Goal: Task Accomplishment & Management: Manage account settings

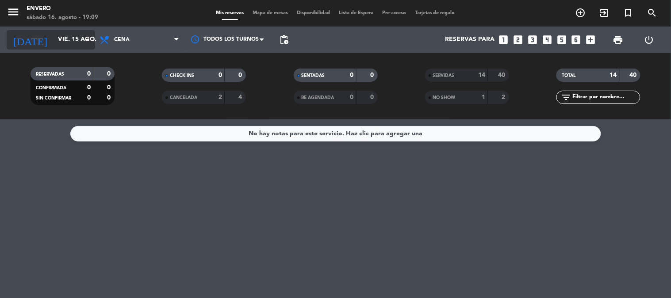
click at [80, 42] on input "vie. 15 ago." at bounding box center [96, 40] width 84 height 16
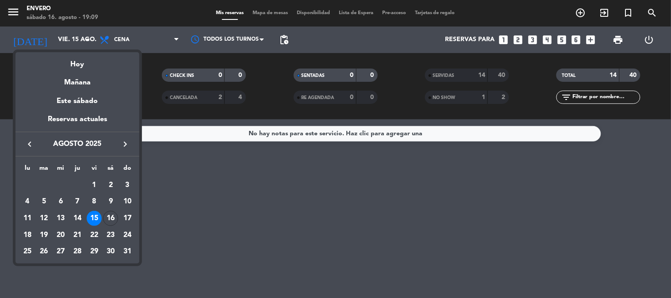
click at [81, 61] on div "Hoy" at bounding box center [77, 61] width 124 height 18
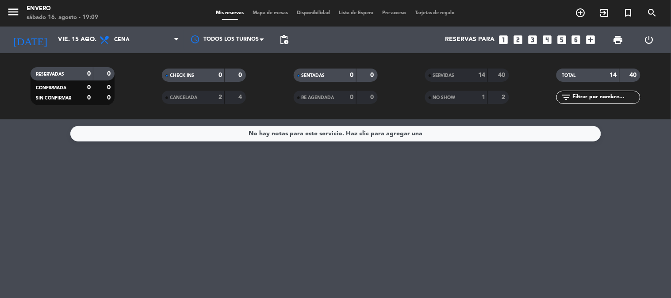
type input "sáb. 16 ago."
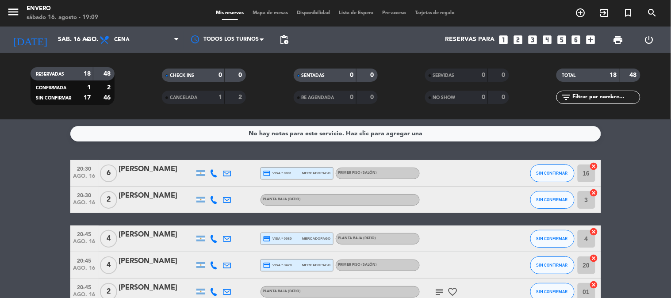
click at [261, 14] on span "Mapa de mesas" at bounding box center [270, 13] width 44 height 5
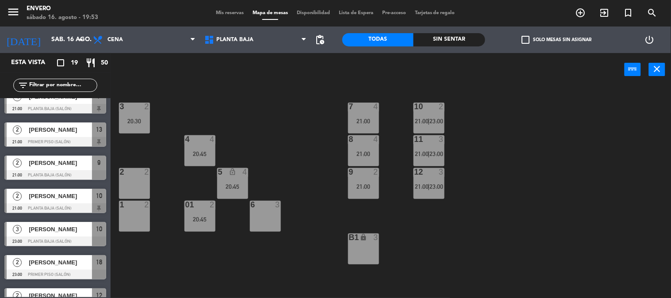
scroll to position [431, 0]
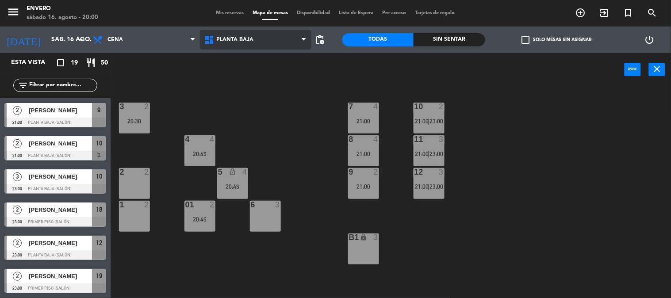
click at [221, 46] on span "Planta Baja" at bounding box center [255, 39] width 111 height 19
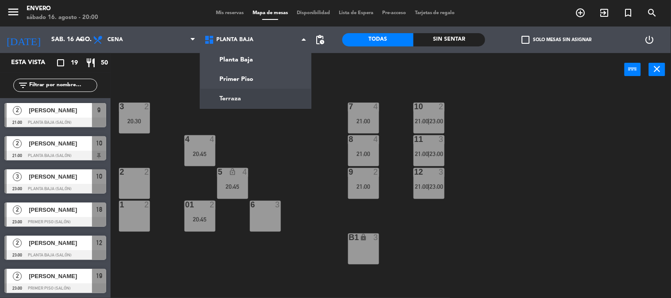
click at [265, 156] on div "3 2 20:30 7 4 21:00 10 2 21:00 | 23:00 4 4 20:45 8 4 21:00 11 3 21:00 | 23:00 2…" at bounding box center [394, 193] width 554 height 212
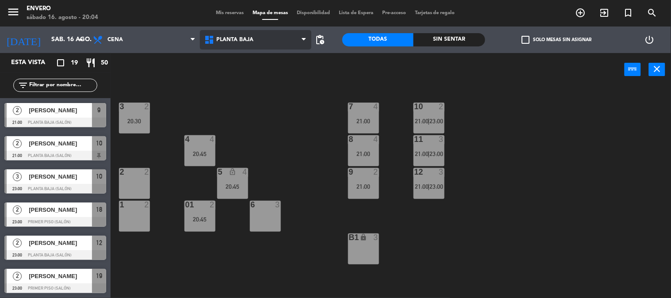
click at [246, 38] on span "Planta Baja" at bounding box center [235, 40] width 37 height 6
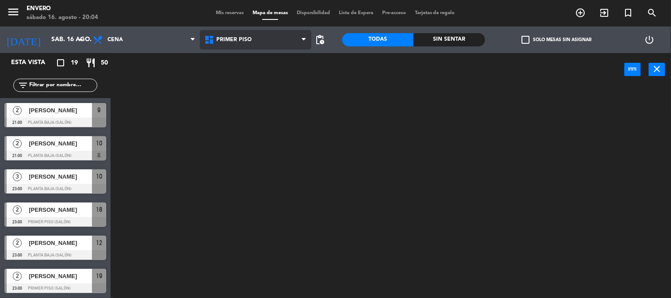
click at [255, 70] on ng-component "menu Envero [DATE] 16. agosto - 20:04 Mis reservas Mapa de mesas Disponibilidad…" at bounding box center [335, 149] width 671 height 299
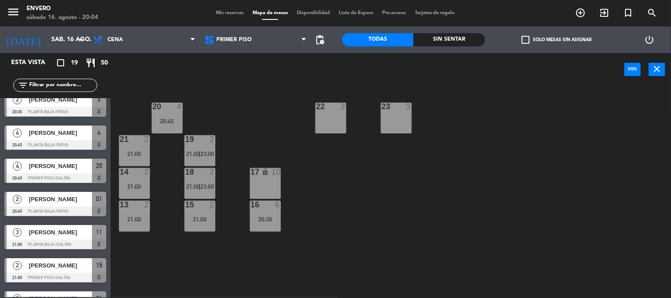
scroll to position [0, 0]
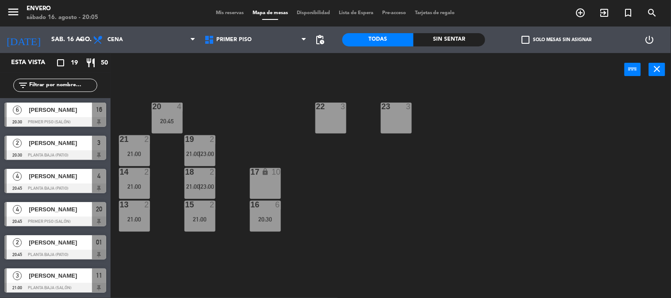
click at [217, 7] on div "menu Envero [DATE] 16. agosto - 20:05 Mis reservas Mapa de mesas Disponibilidad…" at bounding box center [335, 13] width 671 height 27
click at [220, 10] on div "Mis reservas Mapa de mesas Disponibilidad Lista de Espera Pre-acceso Tarjetas d…" at bounding box center [335, 13] width 248 height 8
click at [220, 11] on span "Mis reservas" at bounding box center [229, 13] width 37 height 5
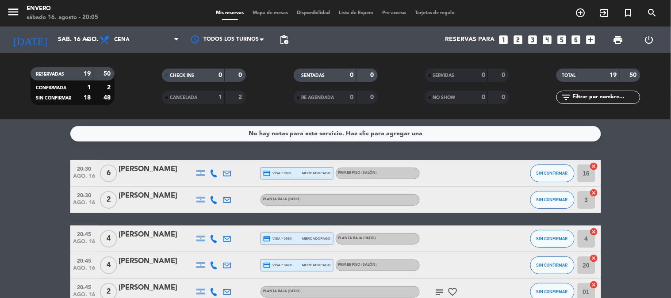
scroll to position [98, 0]
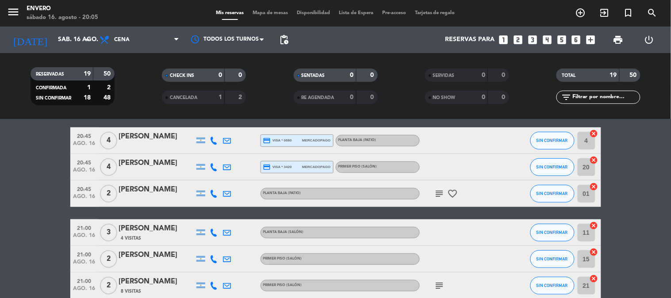
click at [438, 188] on div "subject favorite_border" at bounding box center [460, 194] width 80 height 26
click at [439, 191] on icon "subject" at bounding box center [439, 193] width 11 height 11
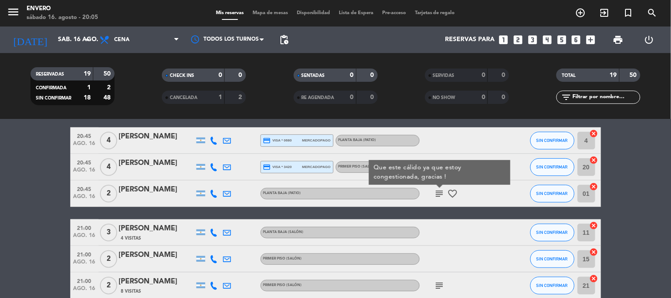
click at [431, 192] on div "subject Que este cálido ya que estoy congestionada, gracias ! favorite_border" at bounding box center [460, 194] width 80 height 26
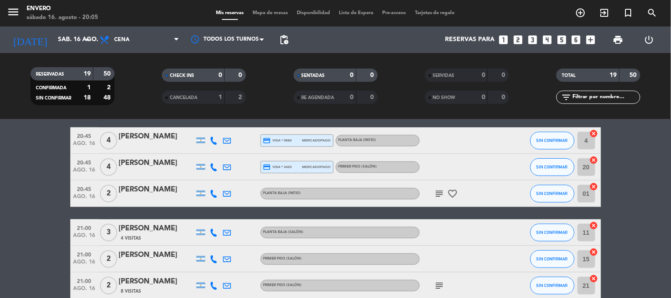
click at [441, 191] on icon "subject" at bounding box center [439, 193] width 11 height 11
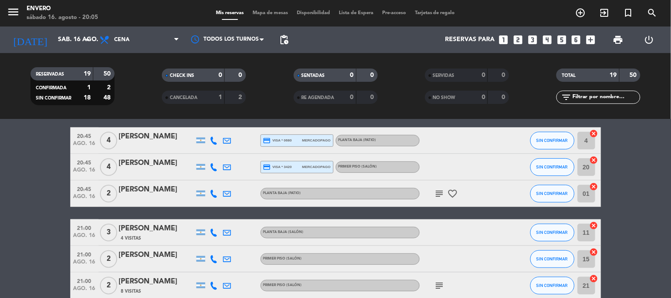
click at [441, 192] on icon "subject" at bounding box center [439, 193] width 11 height 11
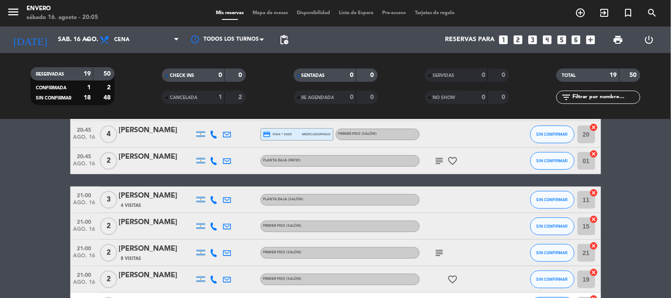
scroll to position [147, 0]
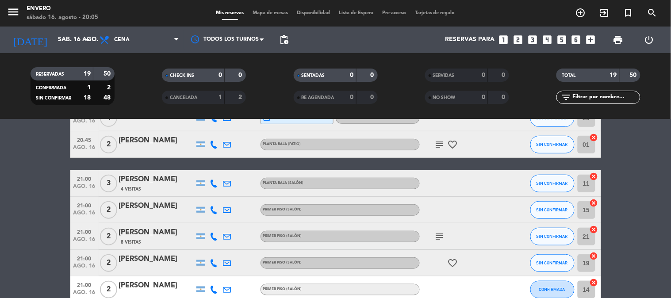
click at [438, 235] on icon "subject" at bounding box center [439, 236] width 11 height 11
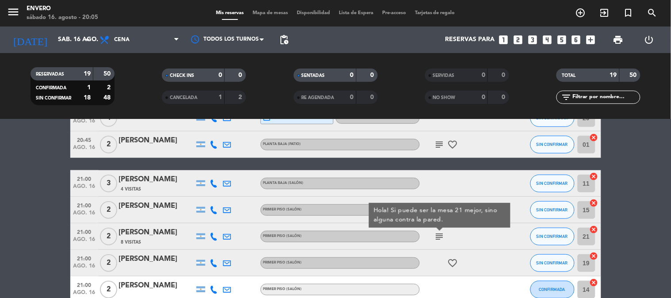
click at [471, 233] on div "subject Hola! Si puede ser la mesa 21 mejor, sino alguna contra la pared." at bounding box center [460, 236] width 80 height 26
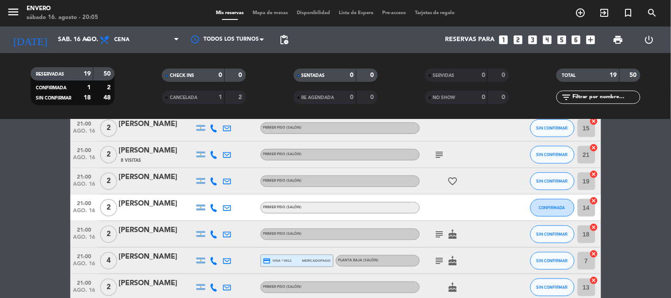
scroll to position [246, 0]
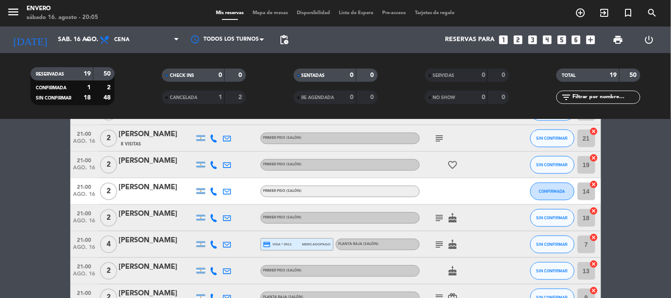
click at [439, 219] on icon "subject" at bounding box center [439, 218] width 11 height 11
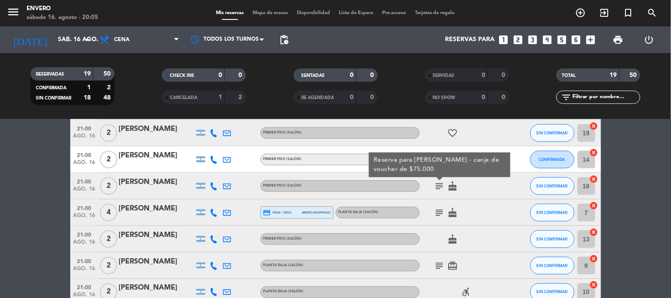
scroll to position [295, 0]
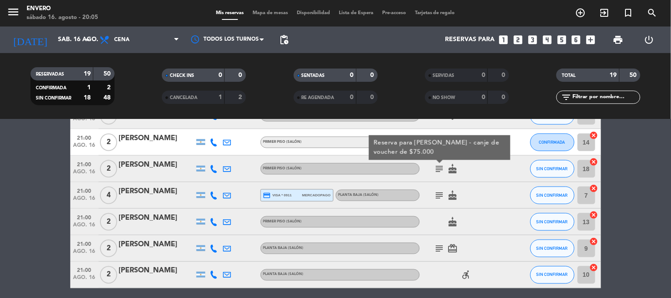
click at [442, 193] on icon "subject" at bounding box center [439, 195] width 11 height 11
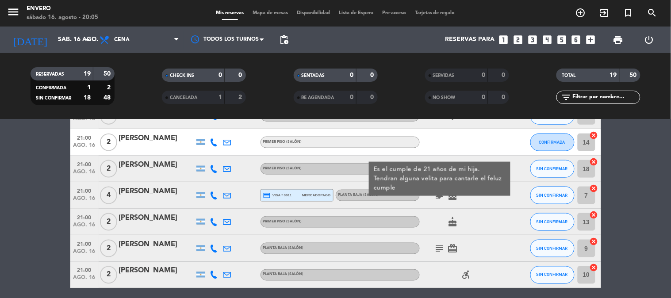
click at [484, 195] on div "subject Es el cumple de 21 años de mi hija. Tendran alguna velita para cantarle…" at bounding box center [460, 195] width 80 height 26
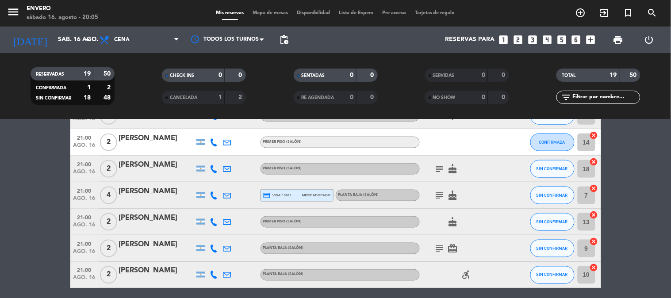
click at [438, 245] on icon "subject" at bounding box center [439, 248] width 11 height 11
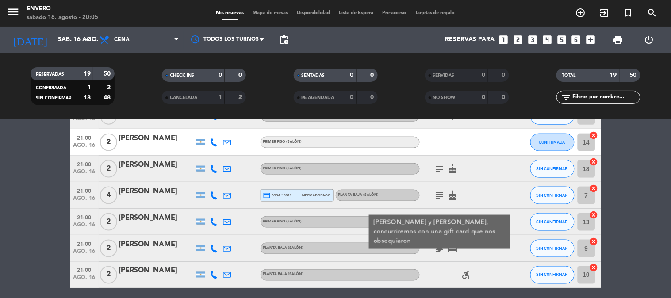
click at [431, 246] on div "subject [PERSON_NAME] y [PERSON_NAME], concurriremos con una gift card que nos …" at bounding box center [460, 248] width 80 height 26
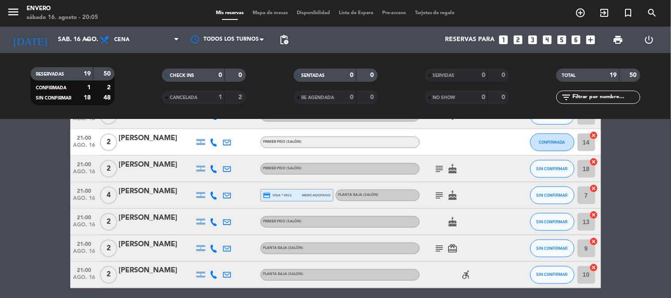
scroll to position [344, 0]
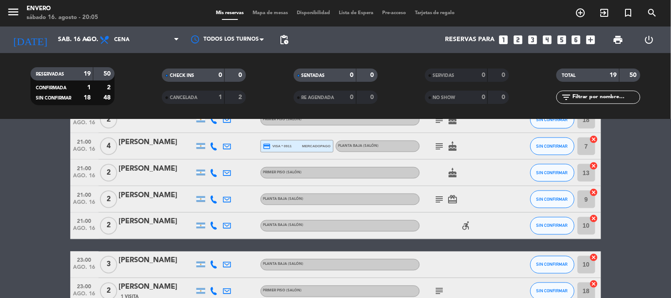
click at [462, 229] on icon "accessible_forward" at bounding box center [466, 226] width 11 height 11
click at [457, 227] on div "accessible_forward ACCESIBILIDAD" at bounding box center [460, 226] width 80 height 26
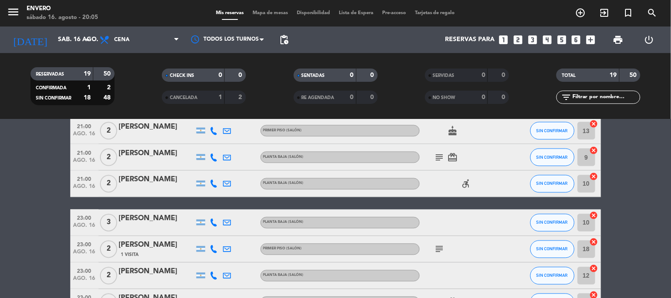
scroll to position [442, 0]
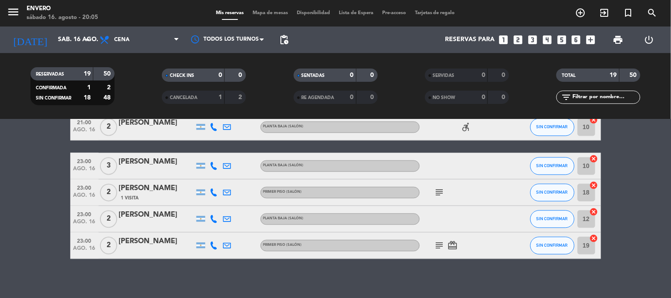
click at [439, 190] on icon "subject" at bounding box center [439, 193] width 11 height 11
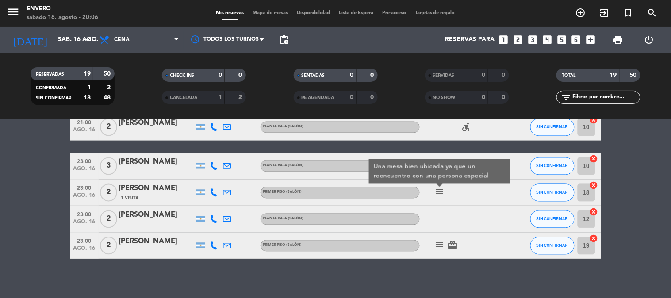
click at [442, 246] on icon "subject" at bounding box center [439, 246] width 11 height 11
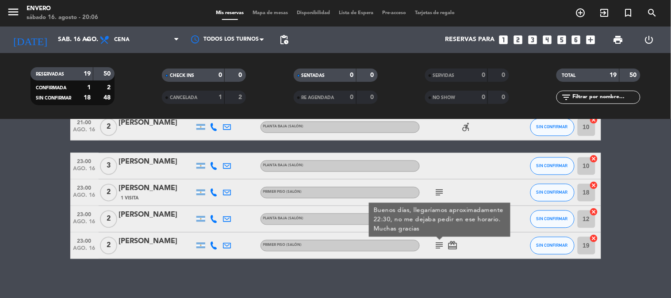
click at [484, 246] on div "subject Buenos días, llegaríamos aproximadamente 22:30, no me dejaba pedir en e…" at bounding box center [460, 246] width 80 height 26
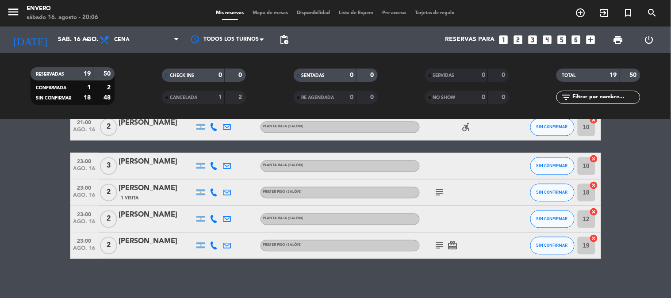
click at [438, 245] on icon "subject" at bounding box center [439, 246] width 11 height 11
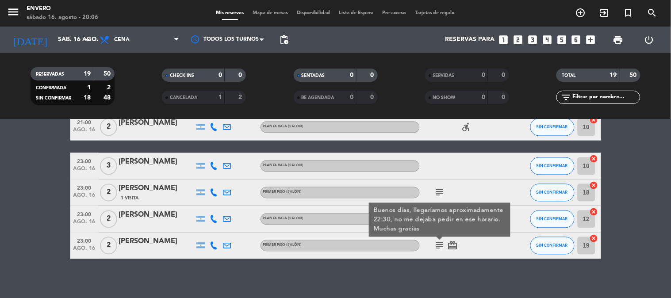
click at [479, 242] on div "subject Buenos días, llegaríamos aproximadamente 22:30, no me dejaba pedir en e…" at bounding box center [460, 246] width 80 height 26
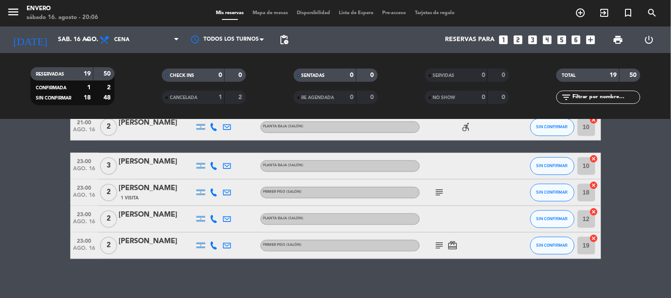
click at [443, 191] on icon "subject" at bounding box center [439, 193] width 11 height 11
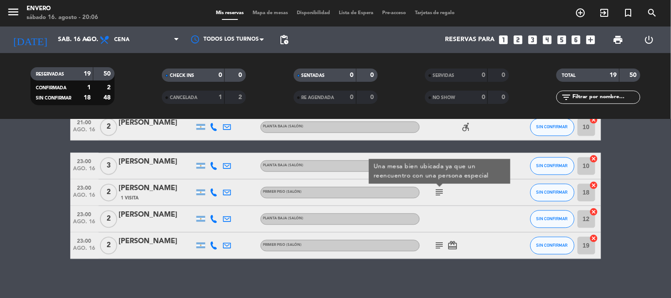
click at [457, 192] on div "subject Una mesa bien ubicada ya que un reencuentro con una persona especial" at bounding box center [460, 193] width 80 height 26
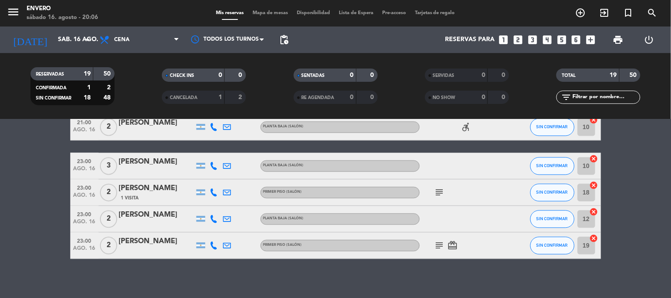
click at [443, 243] on icon "subject" at bounding box center [439, 246] width 11 height 11
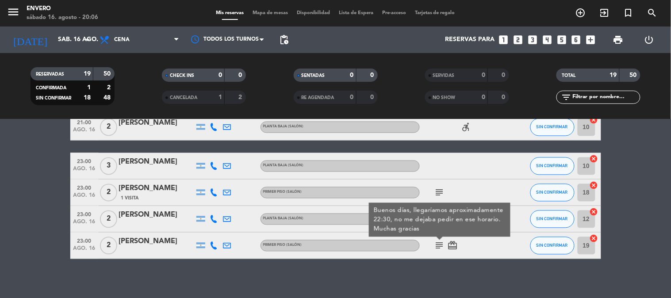
click at [473, 242] on div "subject Buenos días, llegaríamos aproximadamente 22:30, no me dejaba pedir en e…" at bounding box center [460, 246] width 80 height 26
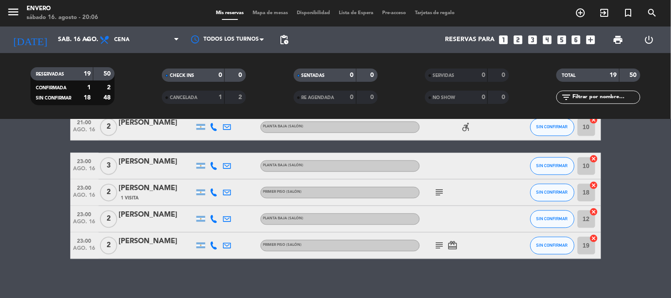
click at [442, 192] on icon "subject" at bounding box center [439, 193] width 11 height 11
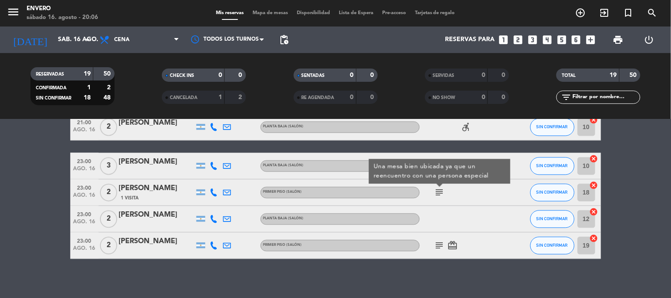
click at [463, 192] on div "subject Una mesa bien ubicada ya que un reencuentro con una persona especial" at bounding box center [460, 193] width 80 height 26
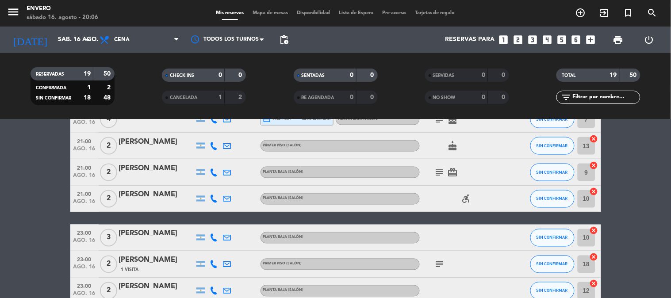
scroll to position [393, 0]
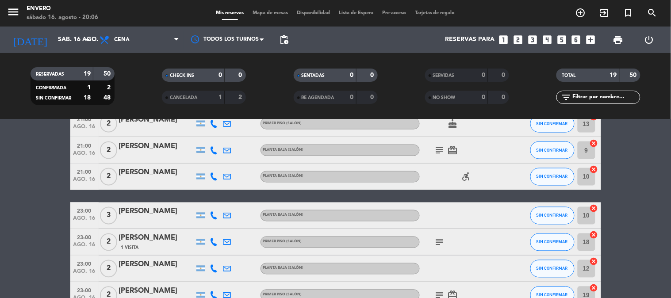
click at [442, 232] on div "subject" at bounding box center [460, 242] width 80 height 26
click at [442, 235] on div "subject" at bounding box center [460, 242] width 80 height 26
click at [442, 240] on icon "subject" at bounding box center [439, 242] width 11 height 11
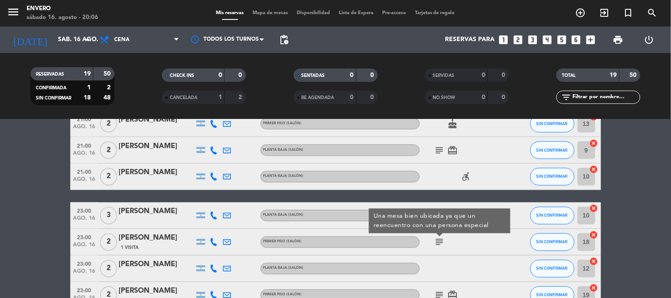
click at [488, 244] on div "subject Una mesa bien ubicada ya que un reencuentro con una persona especial" at bounding box center [460, 242] width 80 height 26
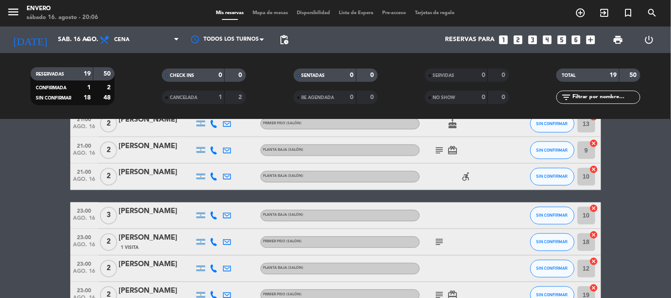
click at [445, 143] on div "subject card_giftcard" at bounding box center [460, 150] width 80 height 26
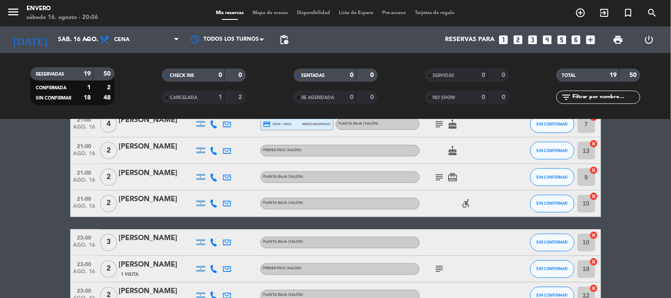
scroll to position [344, 0]
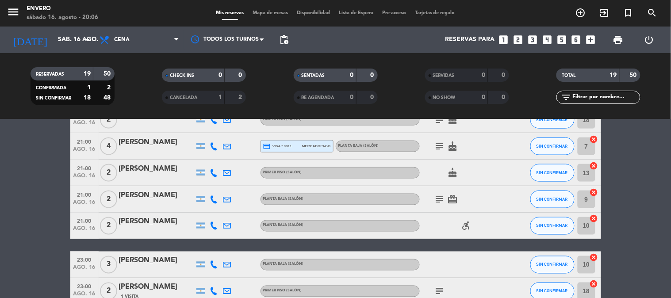
click at [446, 200] on span "card_giftcard" at bounding box center [452, 199] width 13 height 11
click at [442, 196] on icon "subject" at bounding box center [439, 199] width 11 height 11
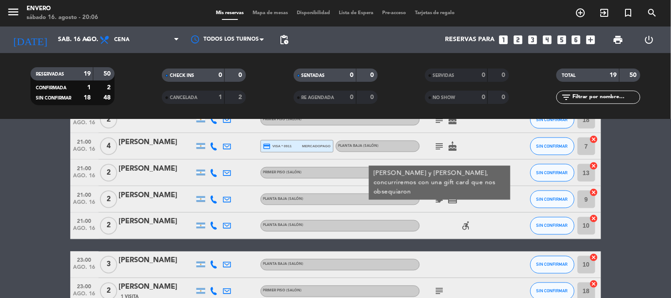
click at [430, 202] on div "subject [PERSON_NAME] y [PERSON_NAME], concurriremos con una gift card que nos …" at bounding box center [460, 199] width 80 height 26
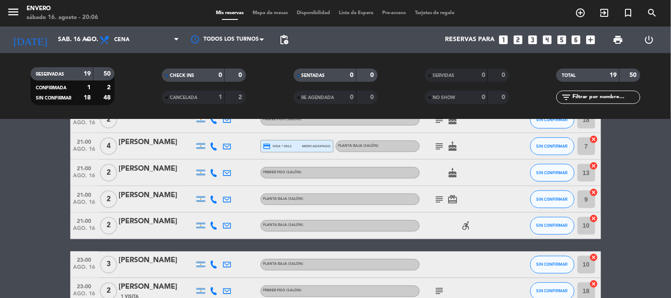
click at [449, 194] on icon "card_giftcard" at bounding box center [453, 199] width 11 height 11
click at [441, 194] on icon "subject" at bounding box center [439, 199] width 11 height 11
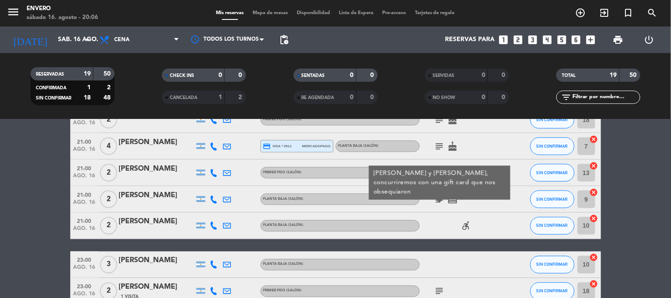
click at [438, 204] on icon "subject" at bounding box center [439, 199] width 11 height 11
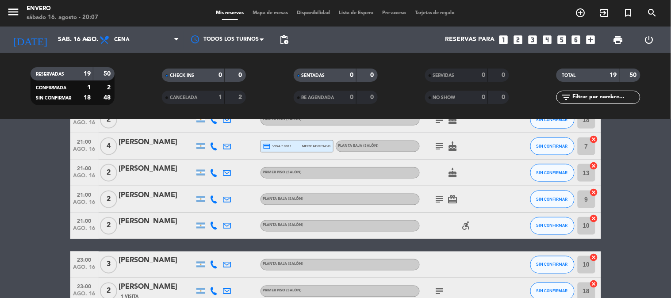
click at [437, 146] on icon "subject" at bounding box center [439, 146] width 11 height 11
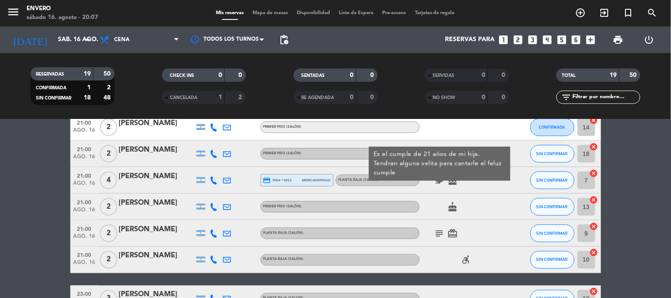
scroll to position [295, 0]
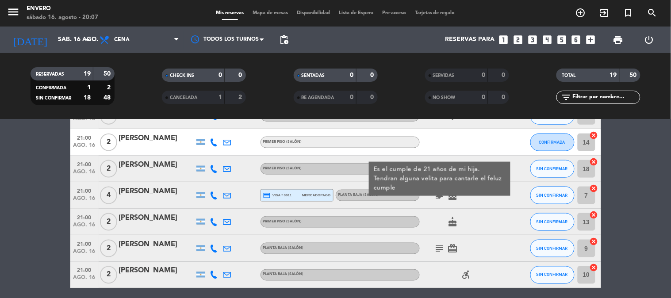
click at [478, 193] on div "subject Es el cumple de 21 años de mi hija. Tendran alguna velita para cantarle…" at bounding box center [460, 195] width 80 height 26
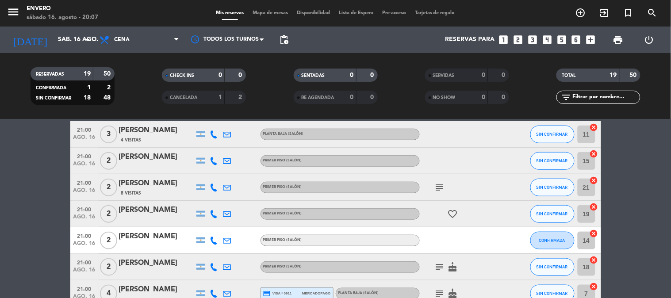
scroll to position [246, 0]
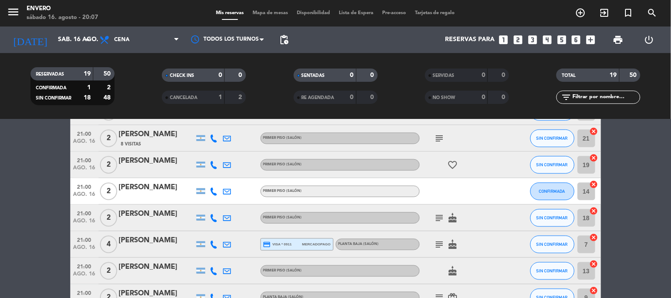
click at [442, 215] on icon "subject" at bounding box center [439, 218] width 11 height 11
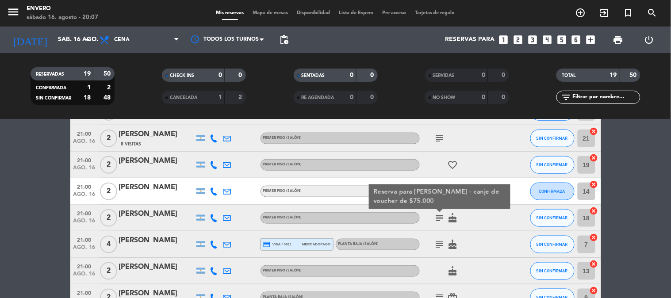
click at [476, 215] on div "subject Reserva para [PERSON_NAME] - canje de voucher de $75.000 cake" at bounding box center [460, 218] width 80 height 26
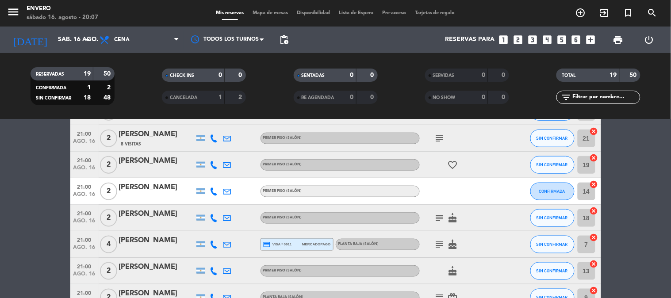
scroll to position [196, 0]
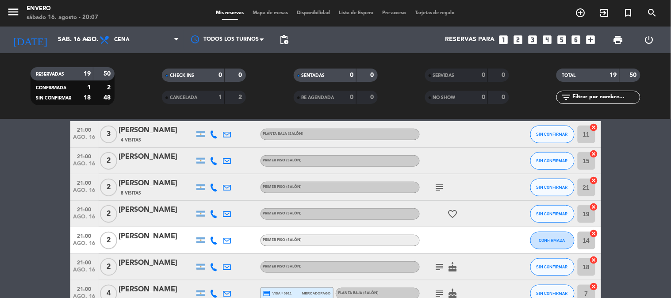
click at [438, 180] on div "subject" at bounding box center [460, 187] width 80 height 26
click at [438, 188] on icon "subject" at bounding box center [439, 187] width 11 height 11
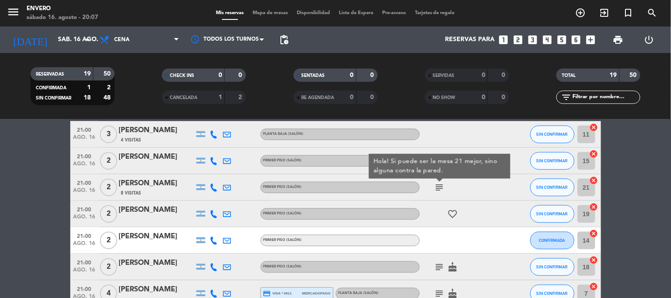
click at [462, 188] on div "subject Hola! Si puede ser la mesa 21 mejor, sino alguna contra la pared." at bounding box center [460, 187] width 80 height 26
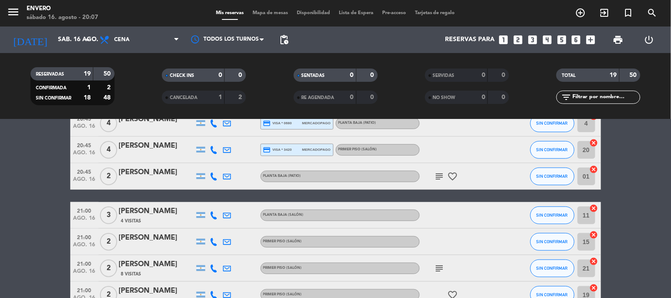
scroll to position [98, 0]
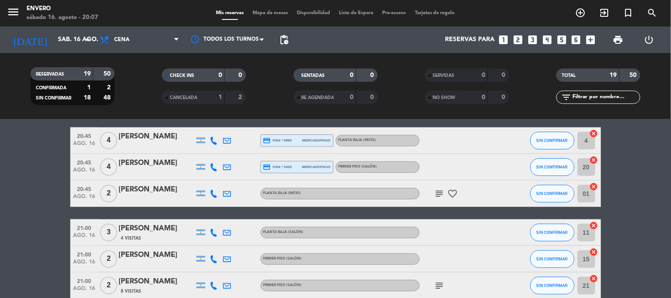
click at [440, 190] on icon "subject" at bounding box center [439, 193] width 11 height 11
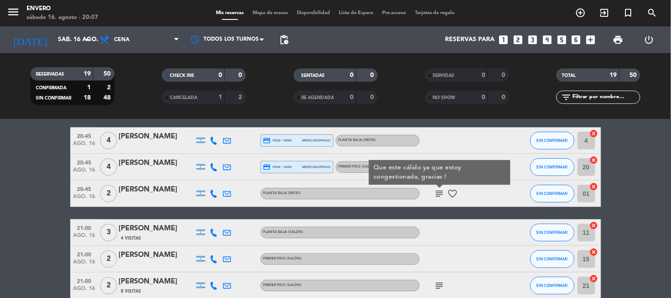
click at [448, 192] on icon "favorite_border" at bounding box center [453, 193] width 11 height 11
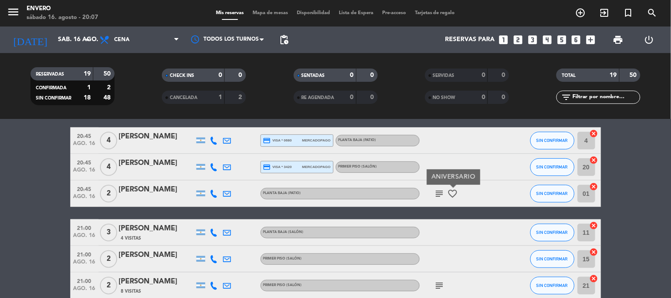
click at [474, 186] on div "subject favorite_border ANIVERSARIO" at bounding box center [460, 194] width 80 height 26
click at [435, 189] on icon "subject" at bounding box center [439, 193] width 11 height 11
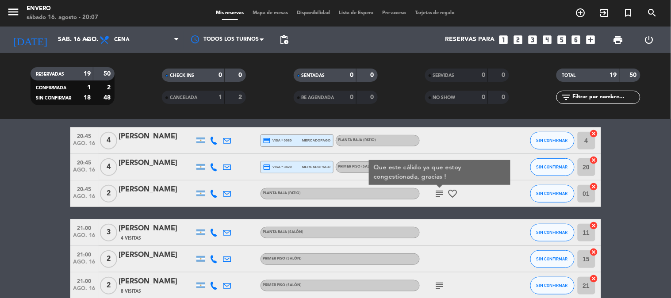
click at [451, 186] on div "subject Que este cálido ya que estoy congestionada, gracias ! favorite_border" at bounding box center [460, 194] width 80 height 26
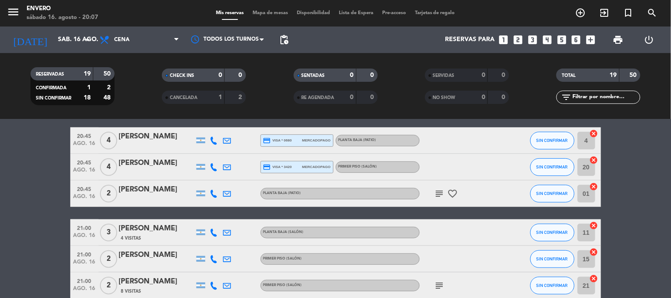
click at [453, 191] on icon "favorite_border" at bounding box center [453, 193] width 11 height 11
click at [482, 189] on div "subject favorite_border ANIVERSARIO" at bounding box center [460, 194] width 80 height 26
click at [441, 284] on icon "subject" at bounding box center [439, 286] width 11 height 11
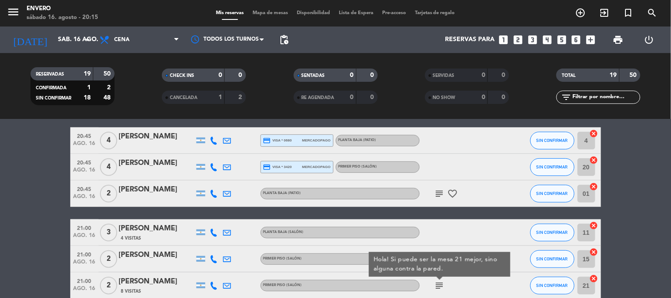
click at [441, 284] on icon "subject" at bounding box center [439, 286] width 11 height 11
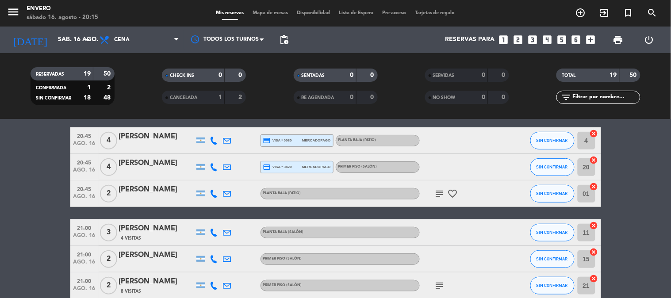
click at [437, 191] on icon "subject" at bounding box center [439, 193] width 11 height 11
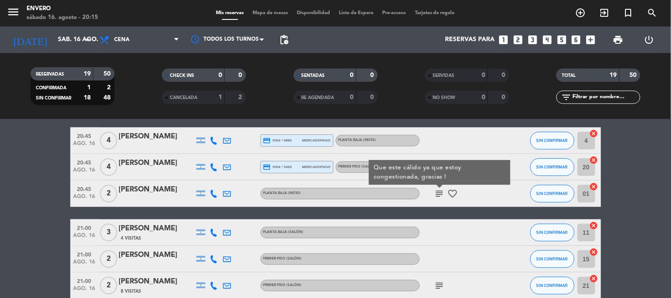
click at [438, 191] on icon "subject" at bounding box center [439, 193] width 11 height 11
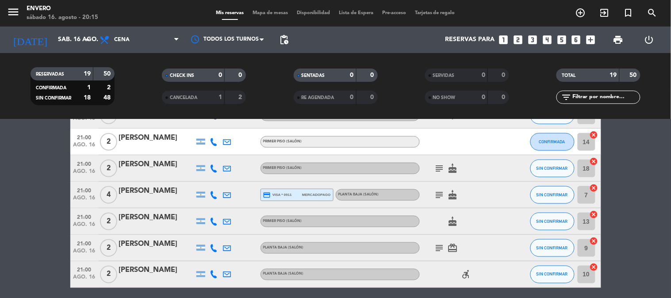
scroll to position [295, 0]
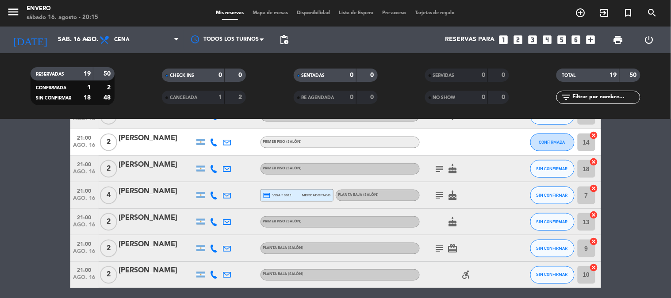
click at [439, 246] on icon "subject" at bounding box center [439, 248] width 11 height 11
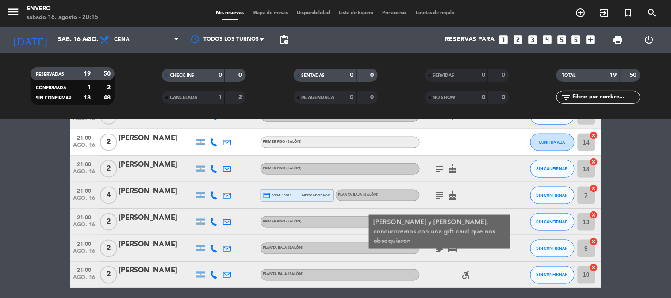
click at [439, 246] on icon "subject" at bounding box center [439, 248] width 11 height 11
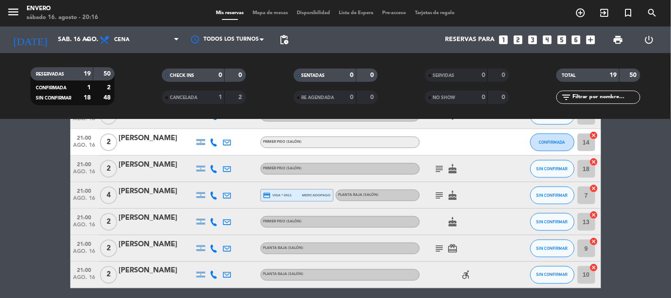
click at [439, 192] on icon "subject" at bounding box center [439, 195] width 11 height 11
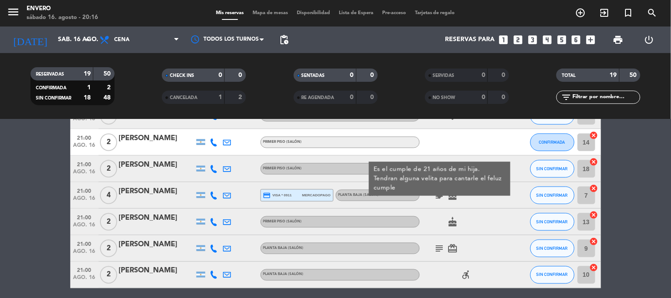
click at [439, 162] on div "Es el cumple de 21 años de mi hija. Tendran alguna velita para cantarle el felu…" at bounding box center [440, 179] width 142 height 34
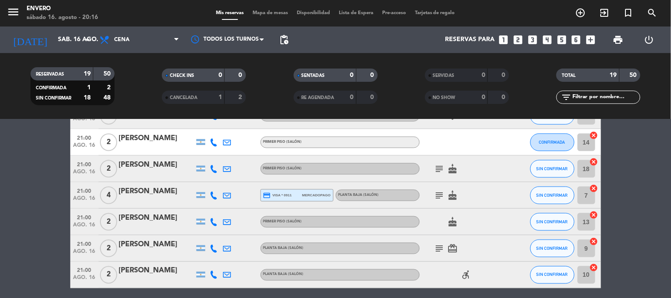
click at [439, 165] on icon "subject" at bounding box center [439, 169] width 11 height 11
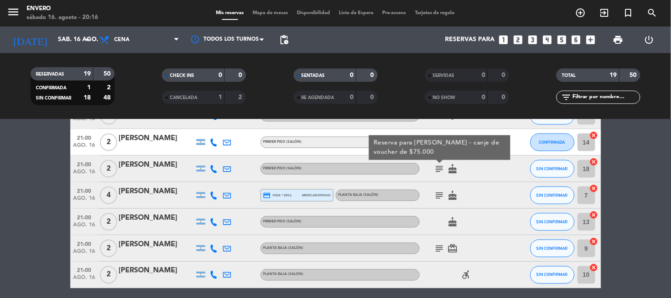
click at [440, 166] on icon "subject" at bounding box center [439, 169] width 11 height 11
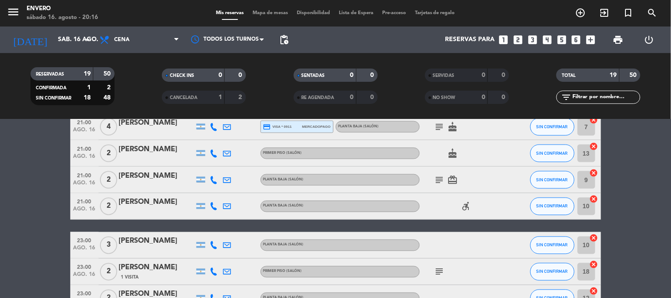
scroll to position [447, 0]
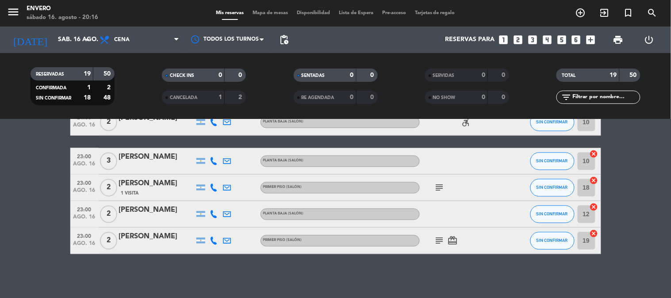
click at [443, 184] on icon "subject" at bounding box center [439, 188] width 11 height 11
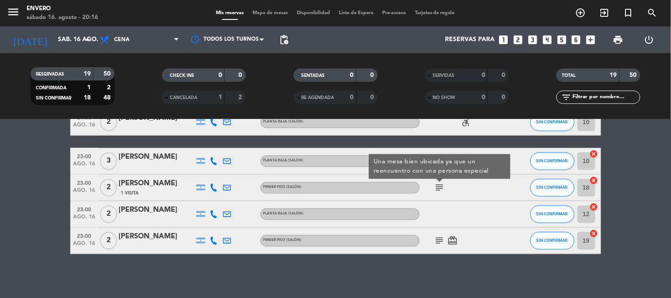
click at [161, 188] on div "[PERSON_NAME]" at bounding box center [156, 184] width 75 height 12
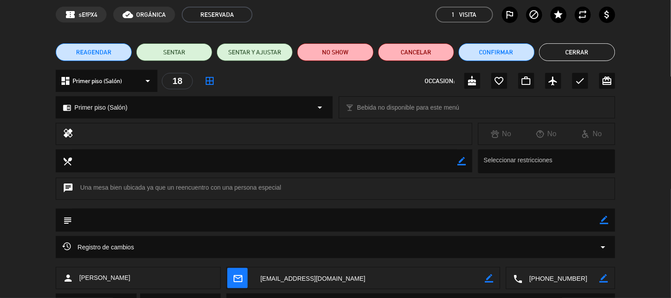
scroll to position [0, 0]
